Goal: Ask a question

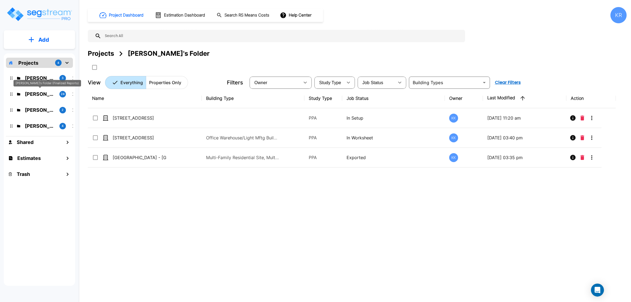
click at [46, 96] on p "[PERSON_NAME]'s Folder (Finalized Reports)" at bounding box center [40, 93] width 30 height 7
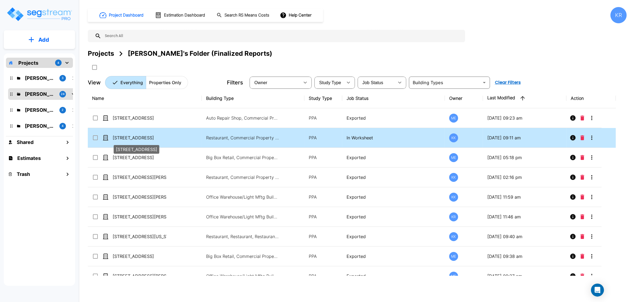
click at [151, 136] on p "[STREET_ADDRESS]" at bounding box center [140, 137] width 54 height 6
checkbox input "true"
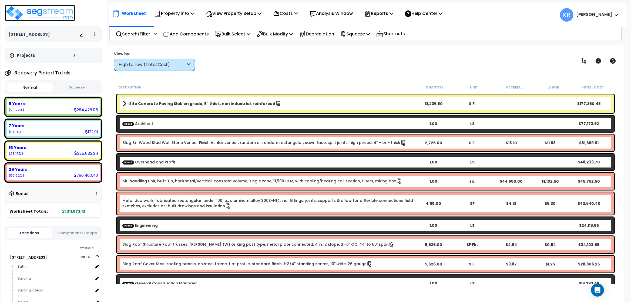
click at [29, 13] on img at bounding box center [40, 13] width 70 height 16
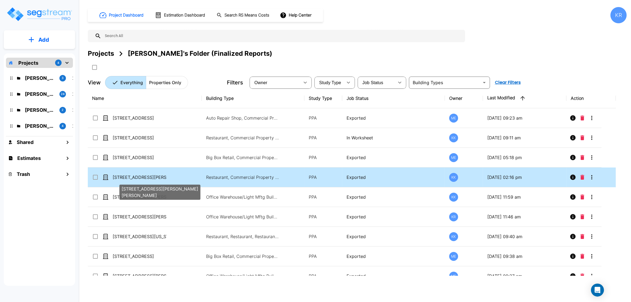
click at [128, 177] on p "[STREET_ADDRESS][PERSON_NAME][PERSON_NAME]" at bounding box center [140, 177] width 54 height 6
checkbox input "true"
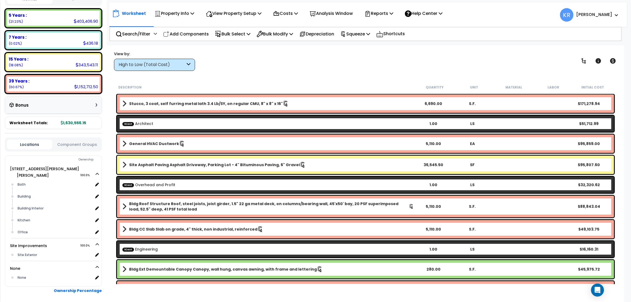
scroll to position [103, 0]
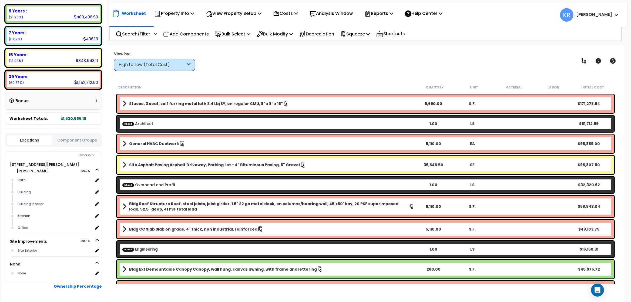
click at [251, 103] on b "Stucco, 3 coat, self furring metal lath 3.4 Lb/SY, on regular CMU, 8" x 8" x 16"" at bounding box center [206, 103] width 154 height 5
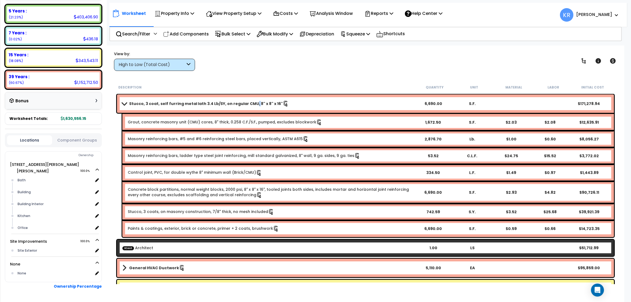
click at [251, 103] on b "Stucco, 3 coat, self furring metal lath 3.4 Lb/SY, on regular CMU, 8" x 8" x 16"" at bounding box center [206, 103] width 154 height 5
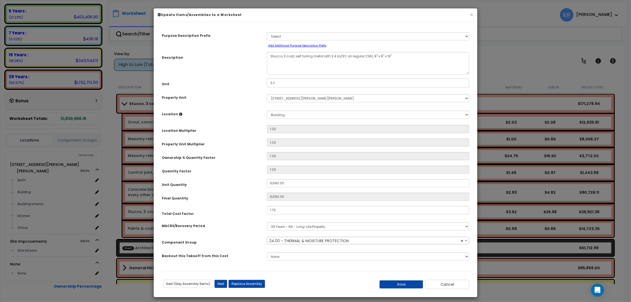
select select "57239"
click at [470, 14] on button "×" at bounding box center [472, 15] width 4 height 6
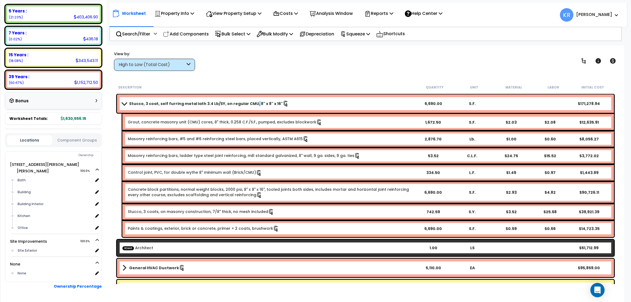
click at [597, 290] on icon "Open Intercom Messenger" at bounding box center [597, 289] width 6 height 7
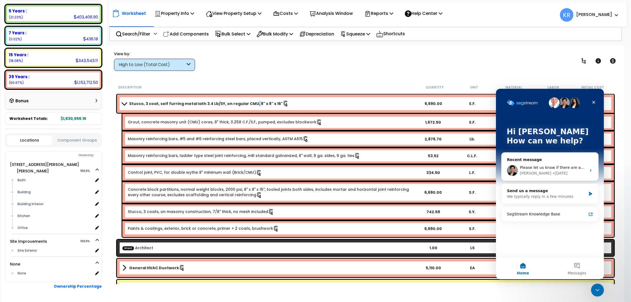
scroll to position [0, 0]
click at [580, 266] on button "Messages" at bounding box center [577, 268] width 54 height 22
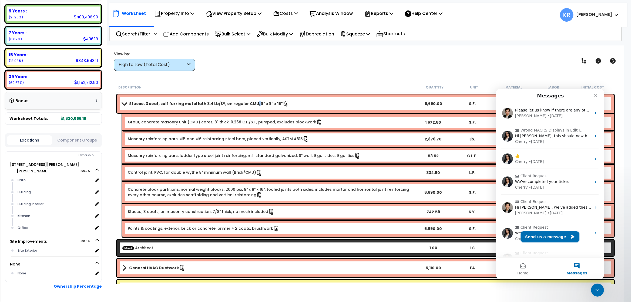
click at [544, 232] on button "Send us a message" at bounding box center [550, 236] width 58 height 11
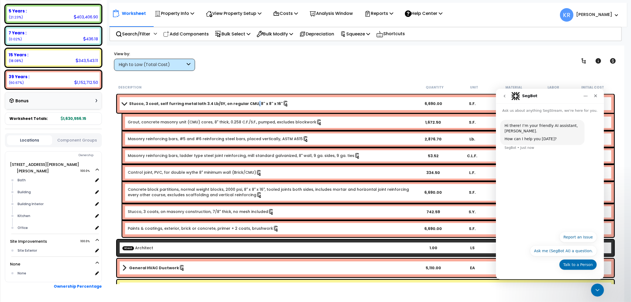
click at [575, 263] on button "Talk to a Person" at bounding box center [578, 264] width 38 height 11
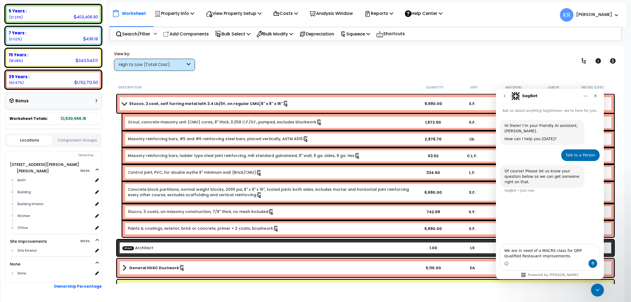
click at [516, 256] on textarea "We are in need of a MACRS class for QRP Qualified Restauant improvements." at bounding box center [549, 251] width 99 height 15
click at [554, 255] on textarea "We are in need of a MACRS class for QRP Qualified Restaurant improvements." at bounding box center [549, 251] width 99 height 15
type textarea "We are in need of a MACRS class for QRP Qualified Restaurant improvements. n Al…"
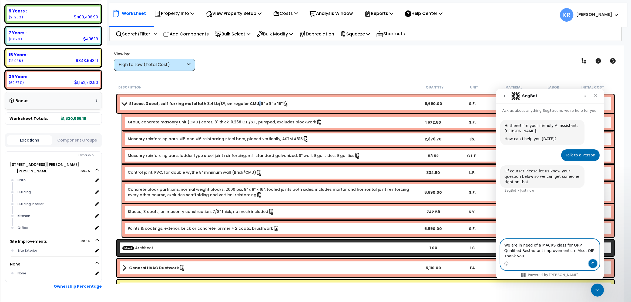
click at [592, 264] on icon "Send a message…" at bounding box center [593, 263] width 4 height 4
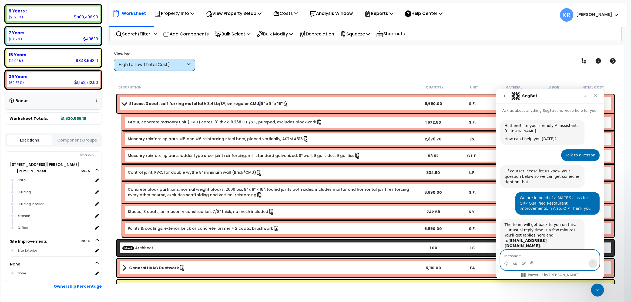
scroll to position [3, 0]
